Goal: Task Accomplishment & Management: Complete application form

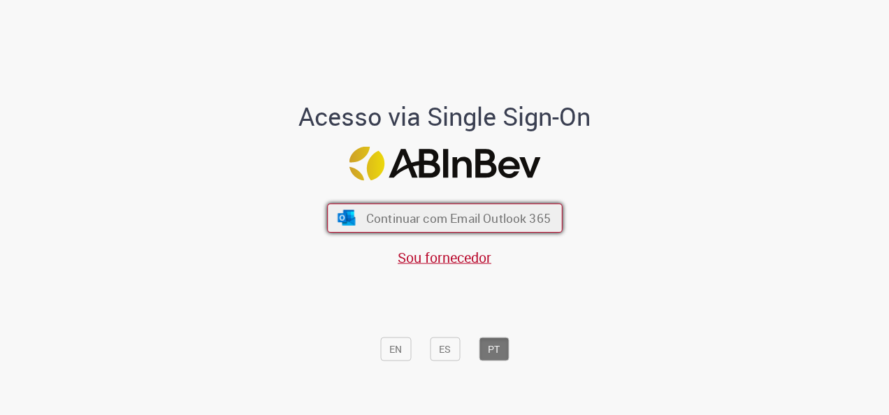
click at [447, 222] on span "Continuar com Email Outlook 365" at bounding box center [458, 218] width 185 height 16
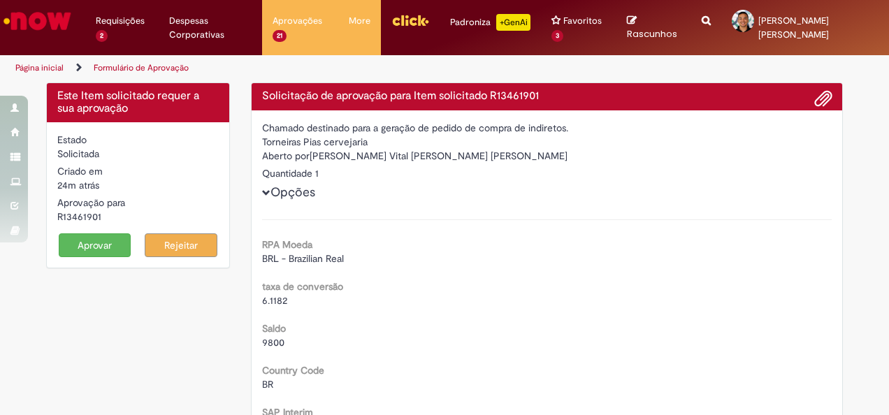
click at [75, 248] on button "Aprovar" at bounding box center [95, 245] width 73 height 24
